Goal: Transaction & Acquisition: Purchase product/service

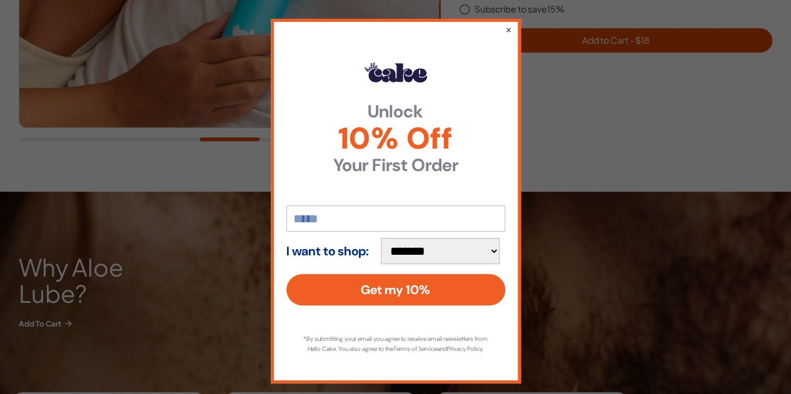
scroll to position [375, 0]
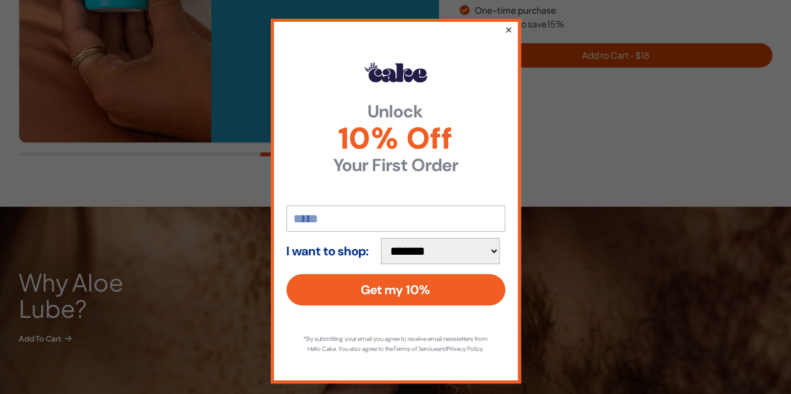
click at [504, 28] on button "×" at bounding box center [508, 29] width 8 height 15
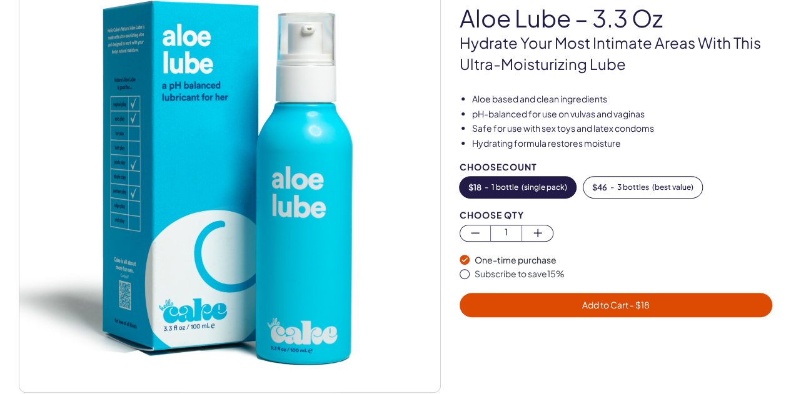
scroll to position [188, 0]
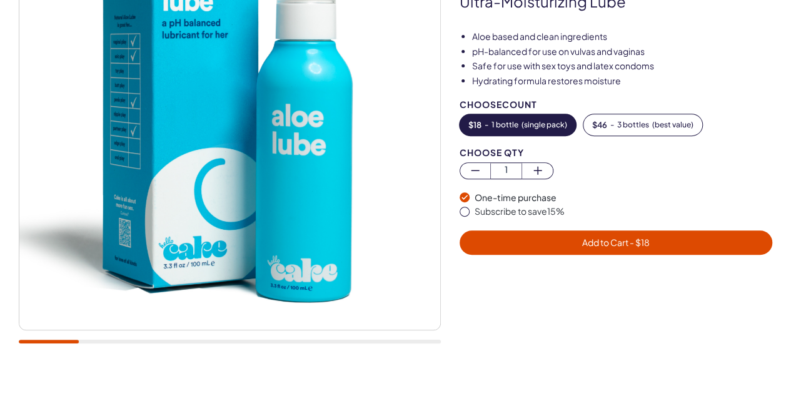
click at [94, 345] on div at bounding box center [230, 133] width 422 height 448
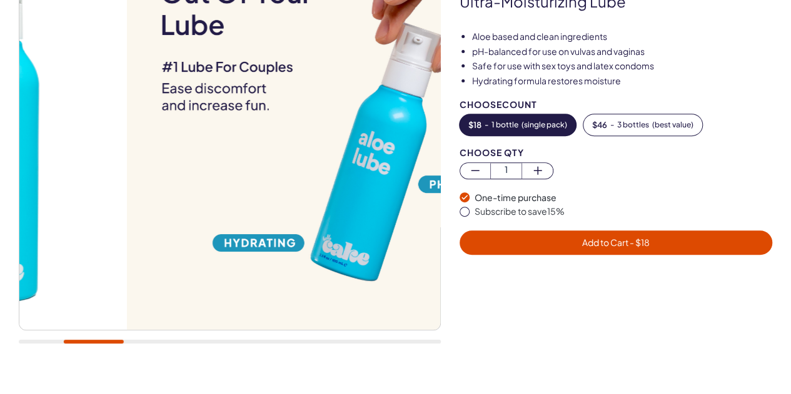
click at [94, 342] on div at bounding box center [230, 342] width 422 height 4
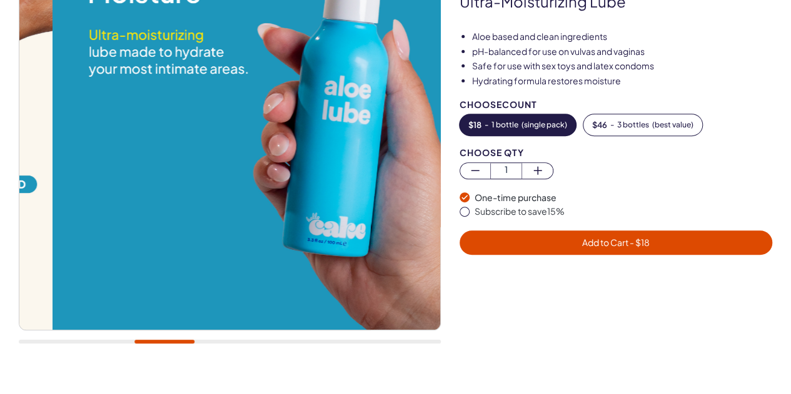
click at [164, 340] on div at bounding box center [230, 342] width 422 height 4
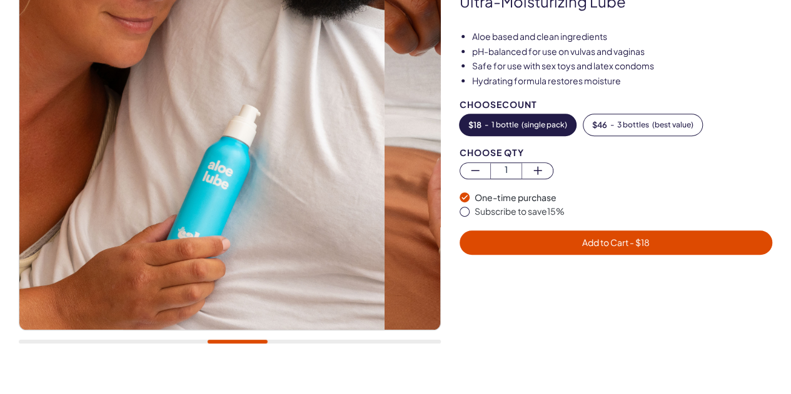
click at [238, 341] on div at bounding box center [230, 342] width 422 height 4
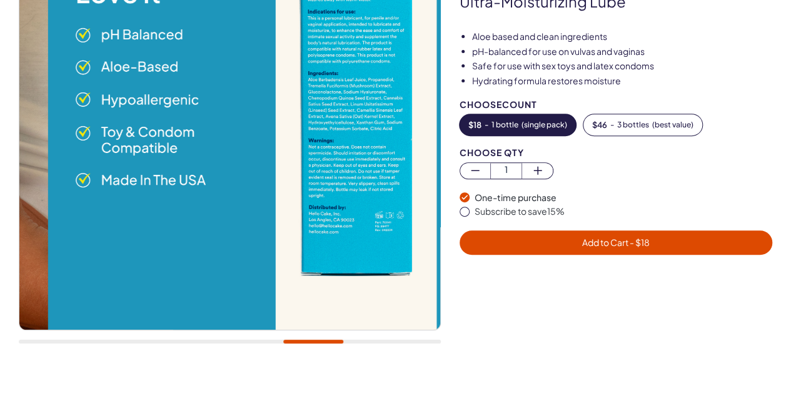
click at [313, 340] on div at bounding box center [230, 342] width 422 height 4
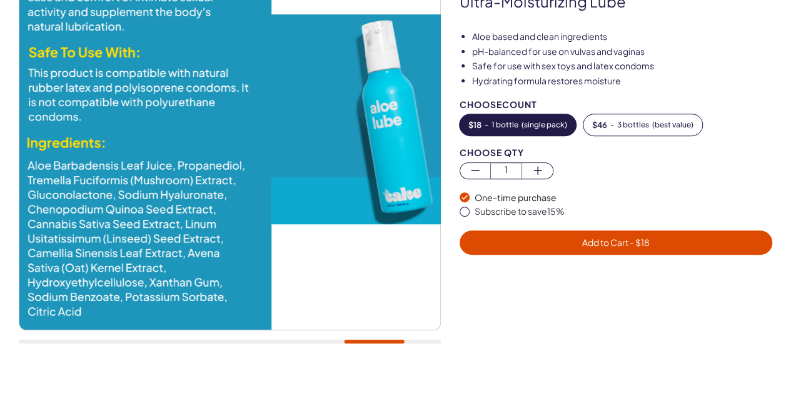
click at [374, 340] on div at bounding box center [230, 342] width 422 height 4
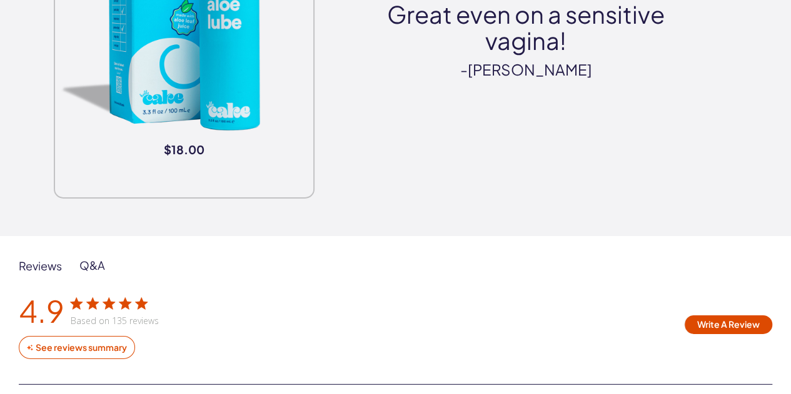
scroll to position [1938, 0]
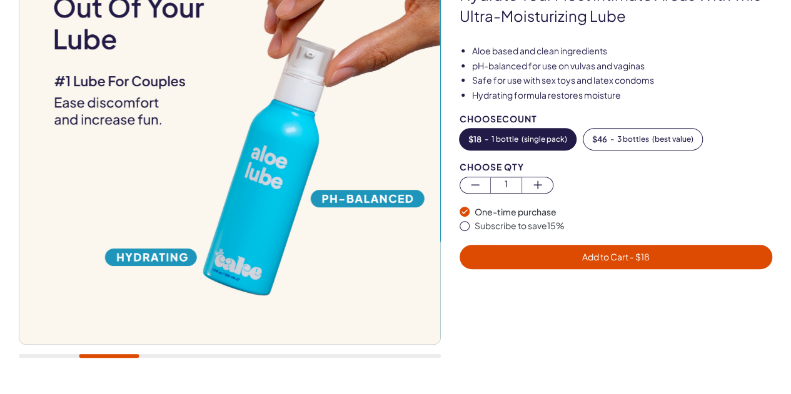
scroll to position [188, 0]
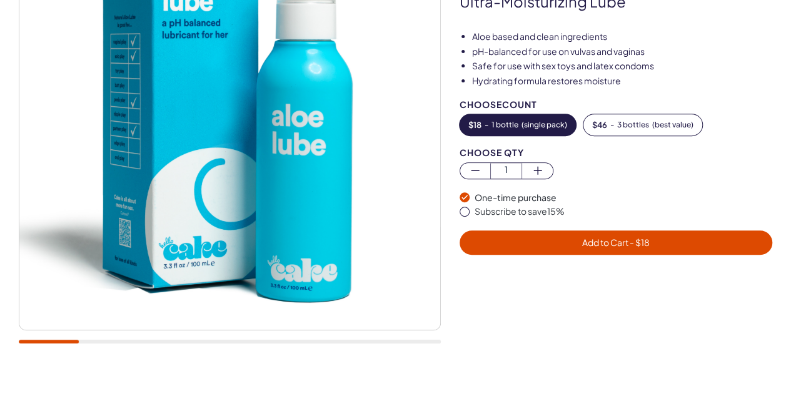
click at [45, 341] on div at bounding box center [230, 342] width 422 height 4
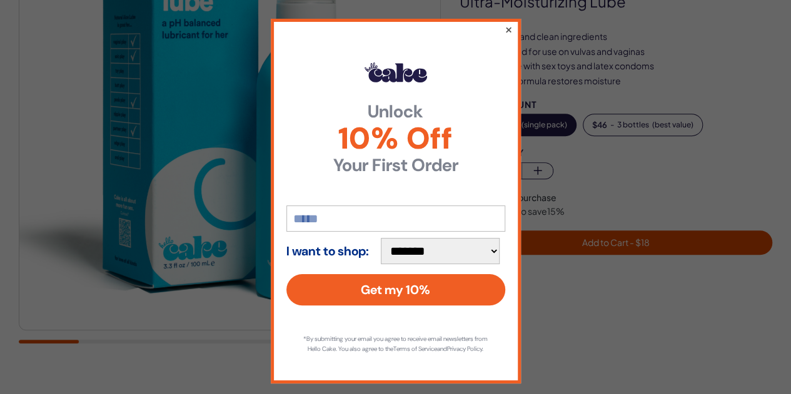
click at [504, 27] on button "×" at bounding box center [508, 29] width 8 height 15
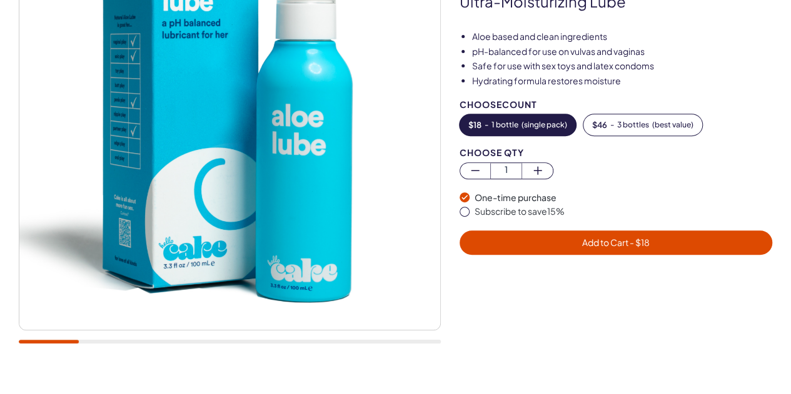
click at [38, 341] on div at bounding box center [230, 342] width 422 height 4
